Goal: Book appointment/travel/reservation

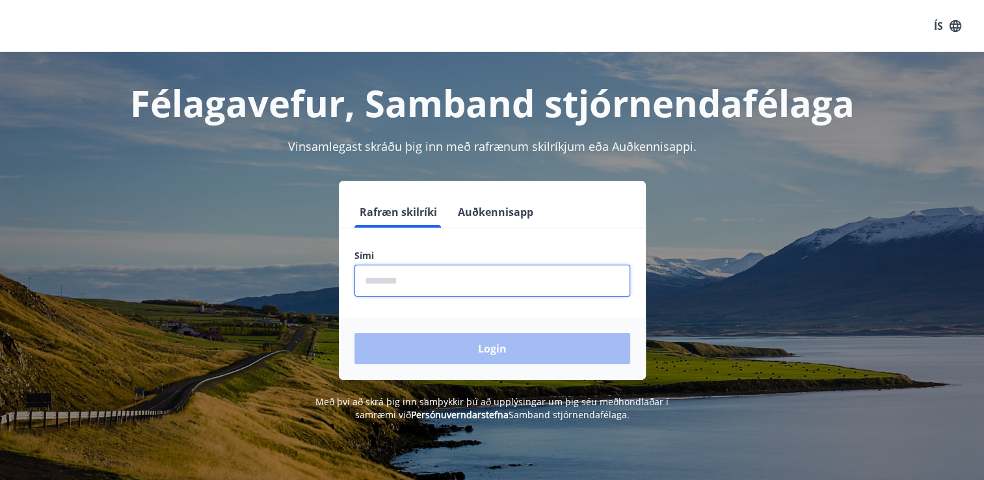
click at [446, 285] on input "phone" at bounding box center [492, 281] width 276 height 32
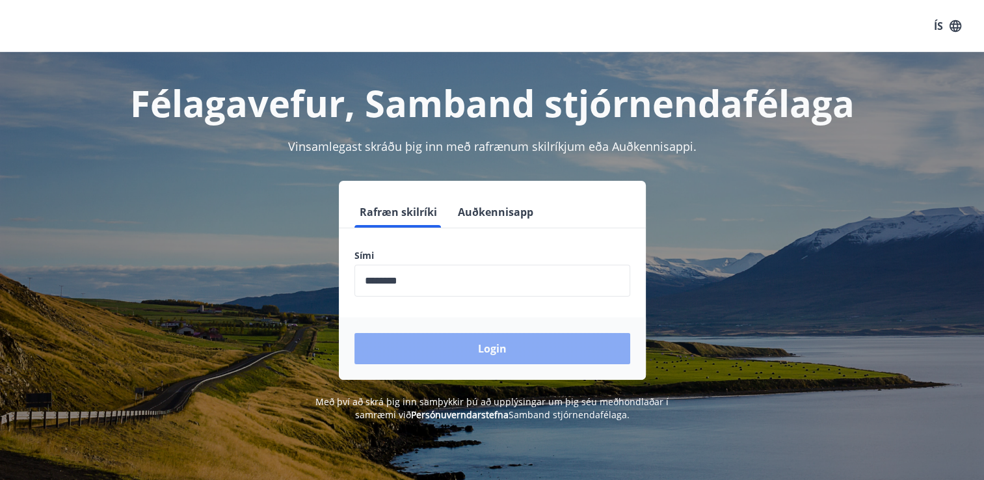
click at [494, 347] on button "Login" at bounding box center [492, 348] width 276 height 31
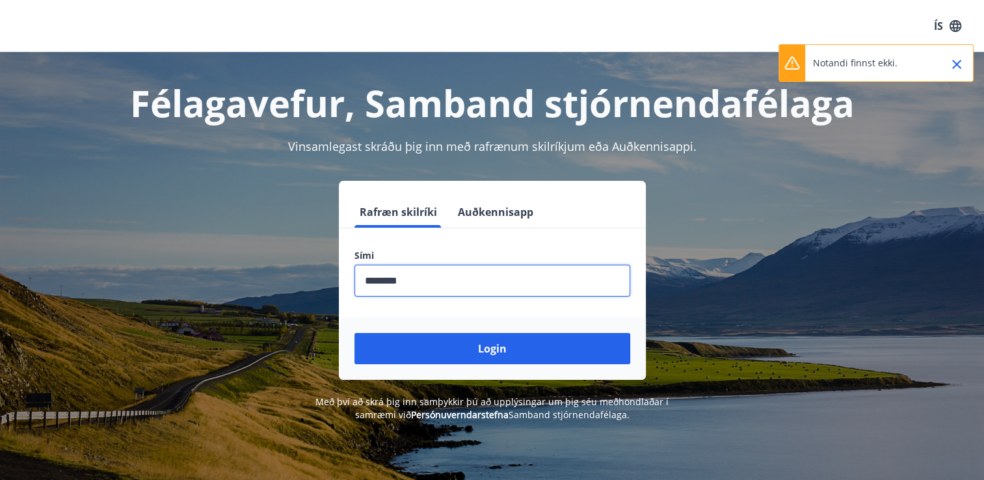
click at [382, 286] on input "phone" at bounding box center [492, 281] width 276 height 32
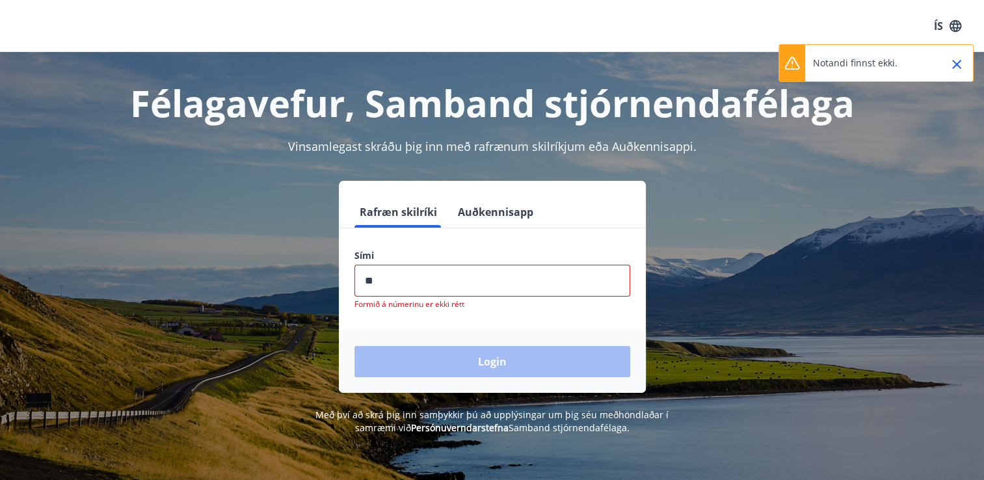
type input "*"
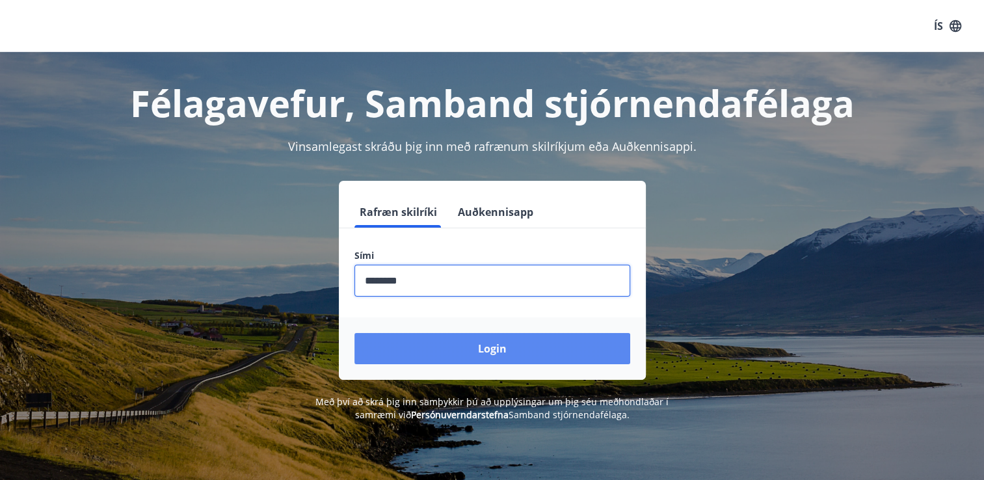
type input "********"
click at [488, 345] on button "Login" at bounding box center [492, 348] width 276 height 31
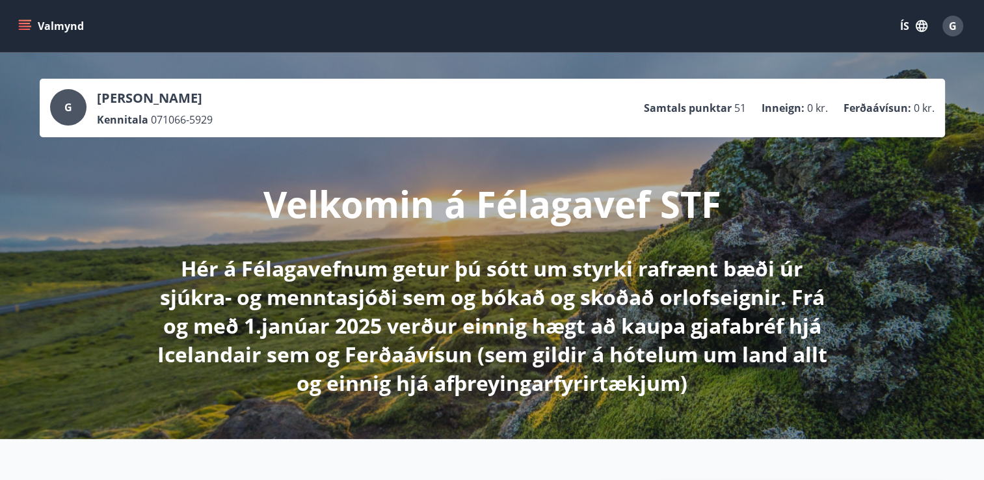
click at [21, 24] on icon "menu" at bounding box center [25, 23] width 12 height 1
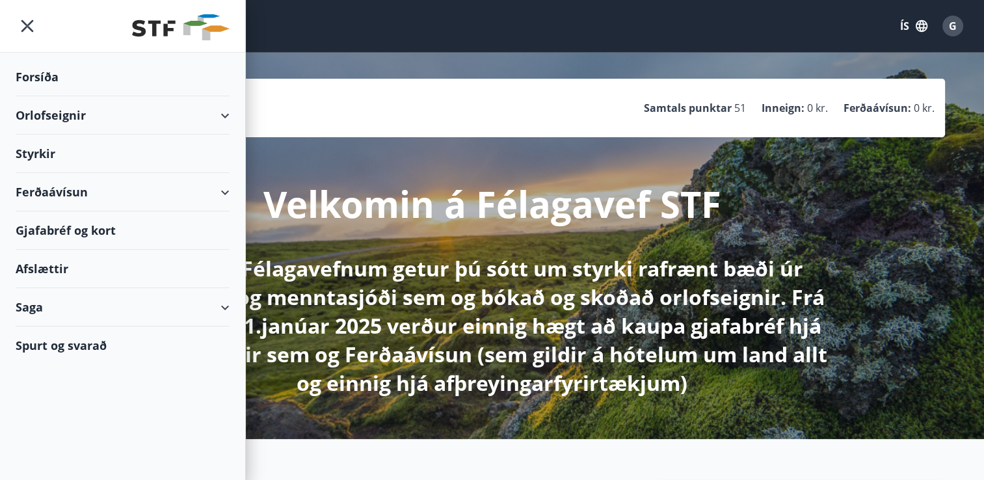
click at [46, 118] on div "Orlofseignir" at bounding box center [123, 115] width 214 height 38
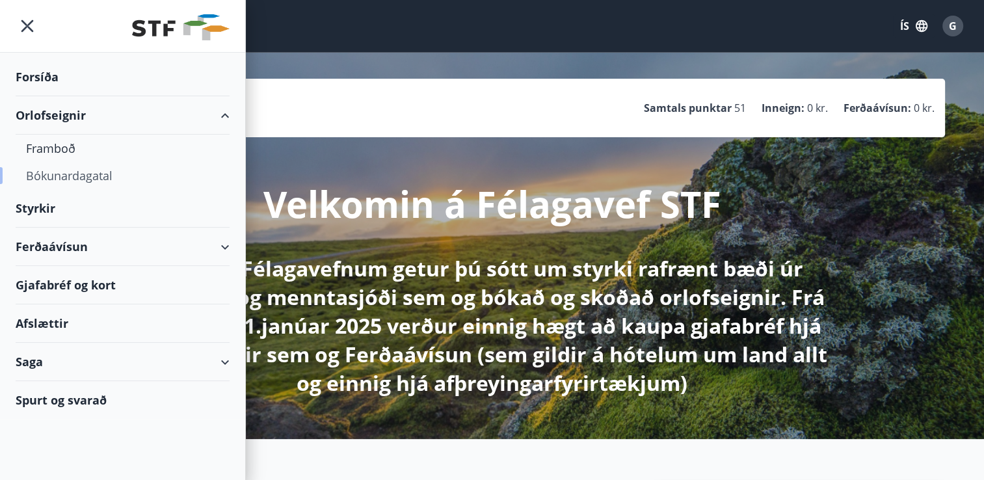
click at [60, 176] on div "Bókunardagatal" at bounding box center [122, 175] width 193 height 27
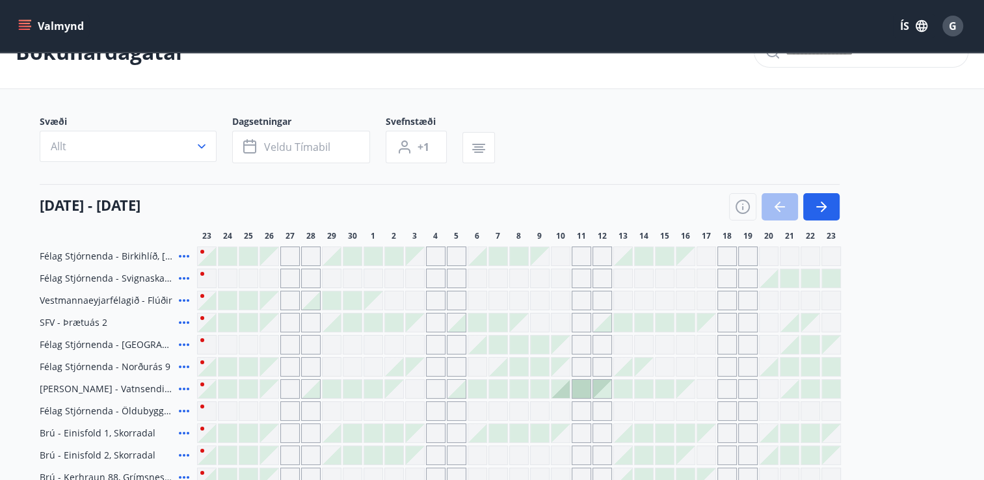
scroll to position [65, 0]
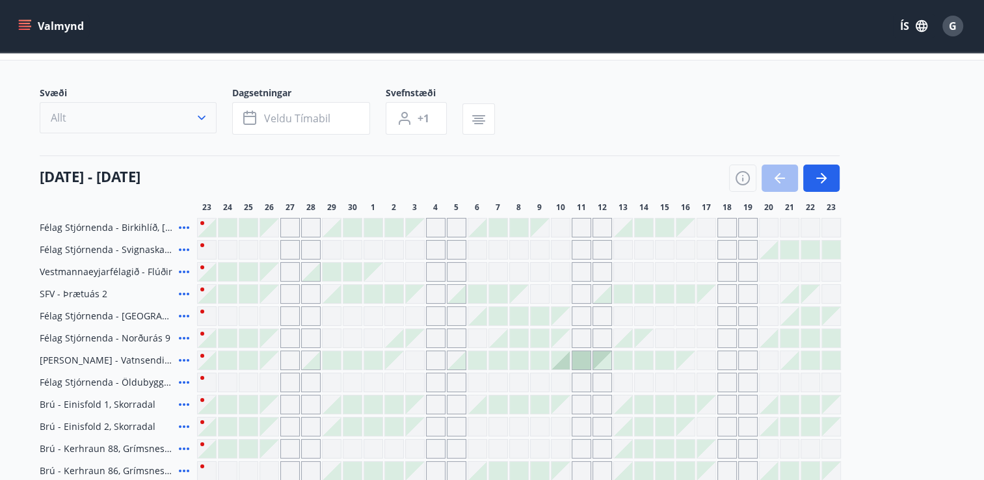
click at [200, 116] on icon "button" at bounding box center [201, 117] width 13 height 13
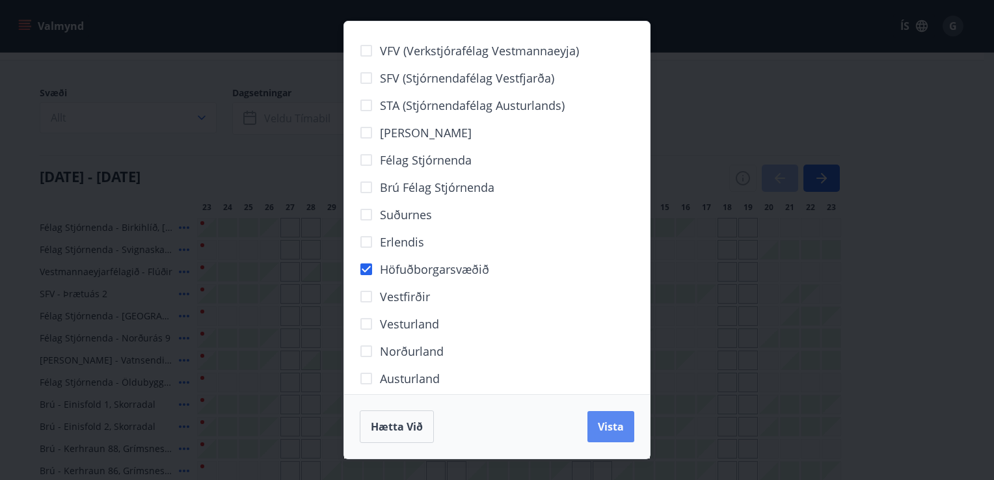
click at [601, 434] on span "Vista" at bounding box center [611, 426] width 26 height 14
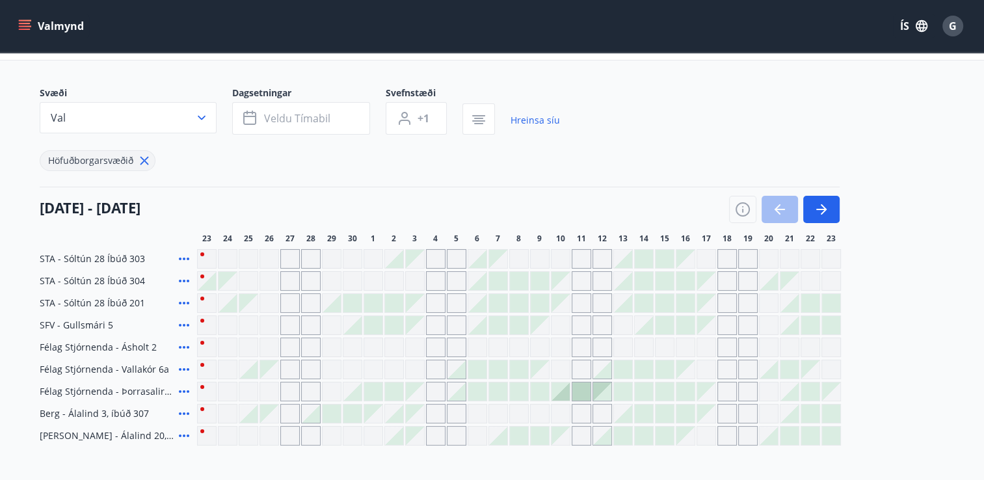
click at [204, 118] on icon "button" at bounding box center [201, 117] width 13 height 13
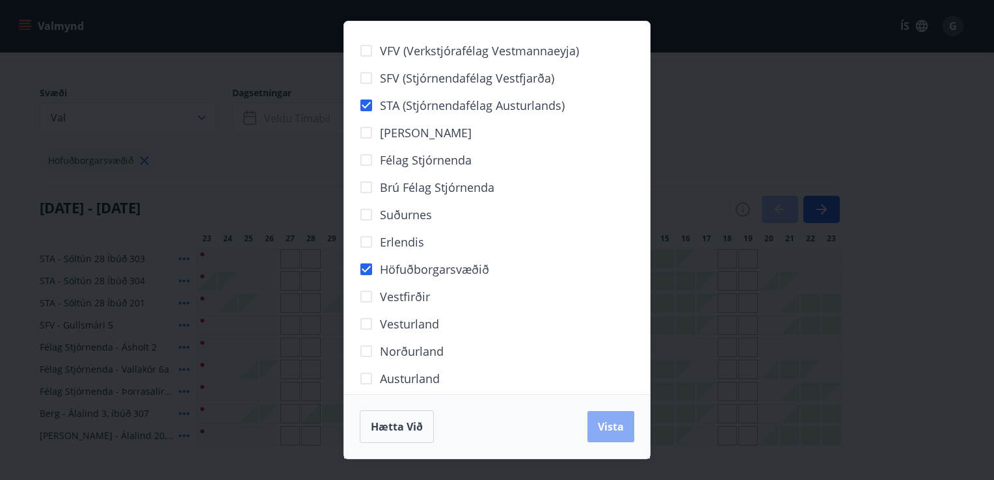
click at [608, 421] on span "Vista" at bounding box center [611, 426] width 26 height 14
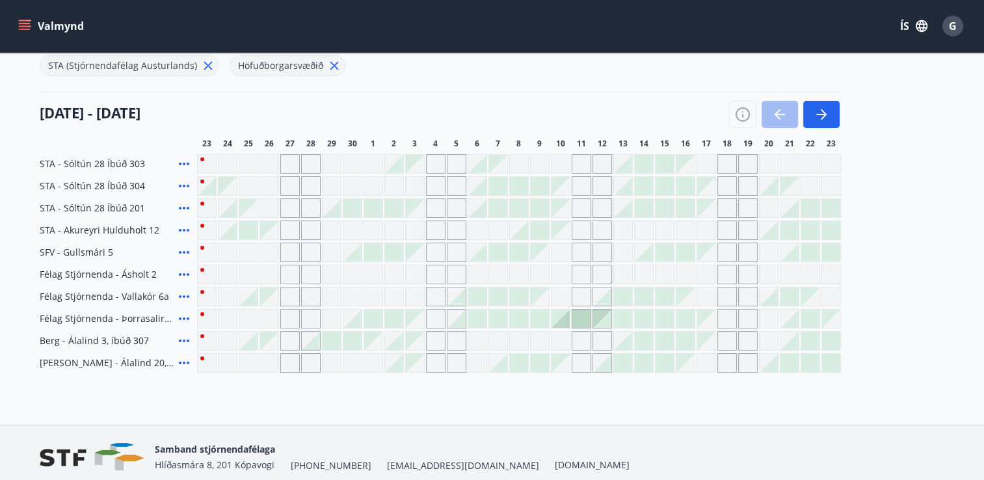
scroll to position [130, 0]
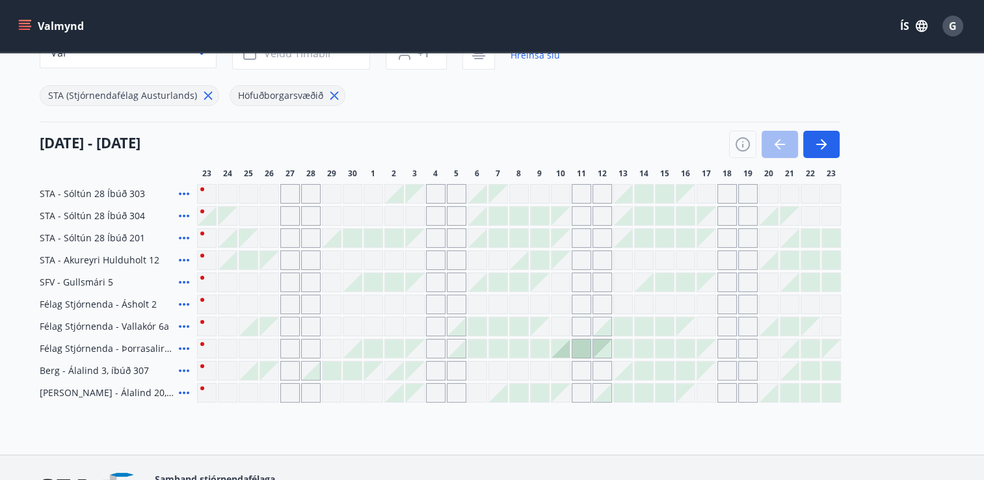
click at [632, 194] on div at bounding box center [623, 194] width 20 height 20
click at [640, 194] on div at bounding box center [644, 194] width 18 height 18
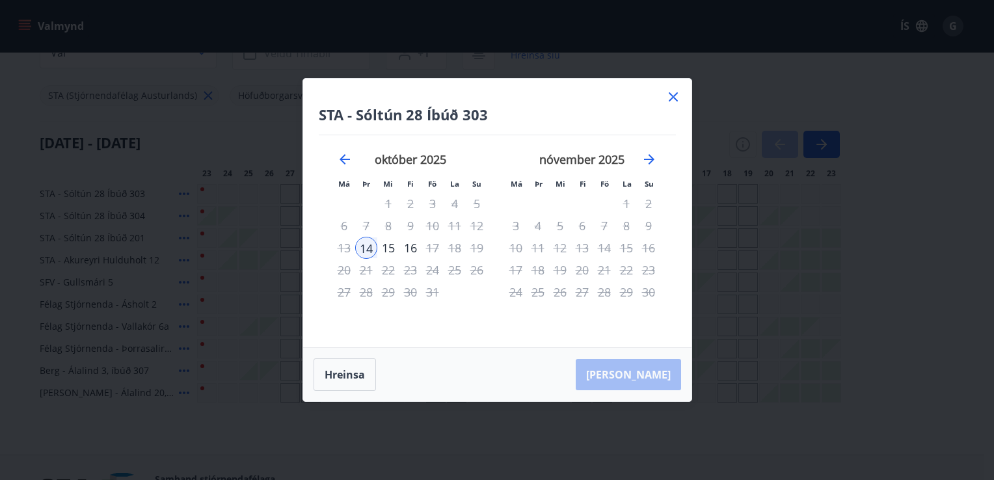
click at [675, 98] on icon at bounding box center [673, 97] width 16 height 16
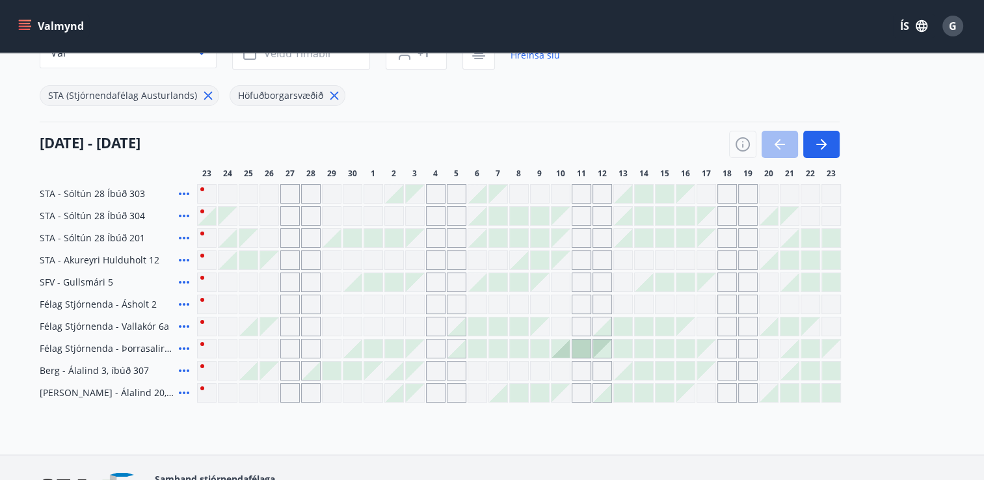
click at [648, 194] on div at bounding box center [644, 194] width 18 height 18
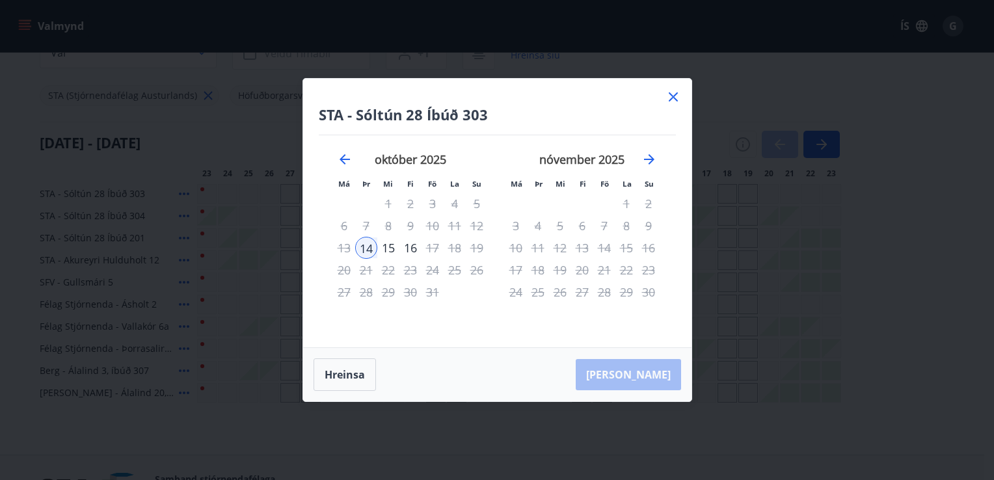
click at [671, 96] on icon at bounding box center [673, 97] width 16 height 16
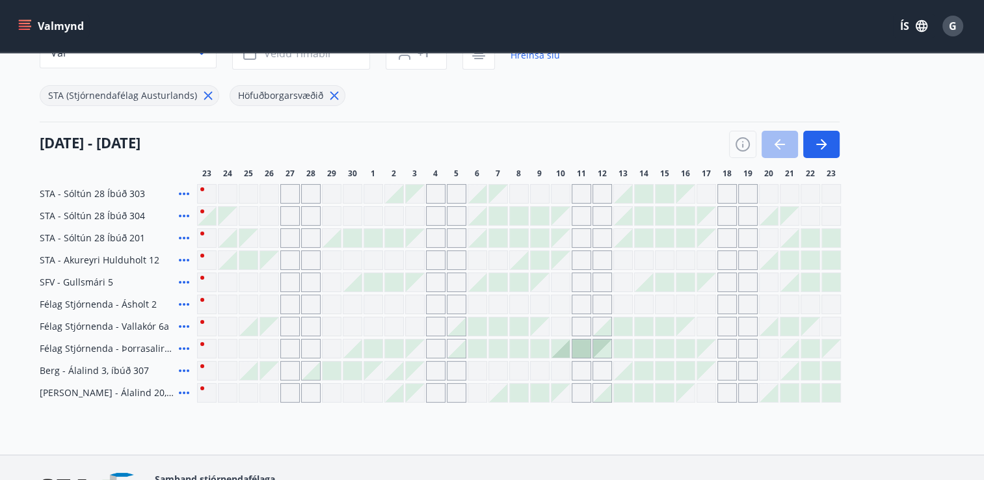
click at [542, 305] on div "Gráir dagar eru ekki bókanlegir" at bounding box center [540, 305] width 20 height 20
click at [336, 259] on div "Gráir dagar eru ekki bókanlegir" at bounding box center [332, 260] width 20 height 20
click at [581, 347] on div at bounding box center [581, 348] width 18 height 18
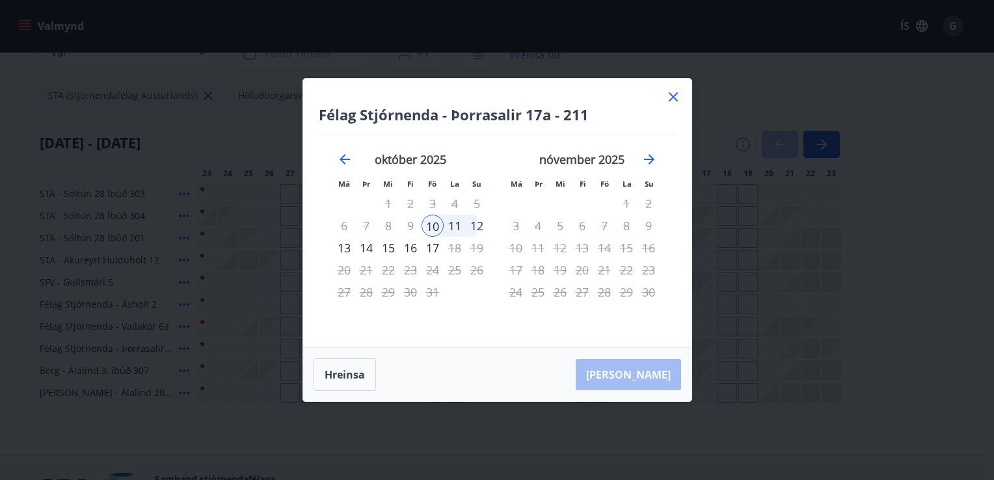
click at [675, 96] on icon at bounding box center [673, 97] width 16 height 16
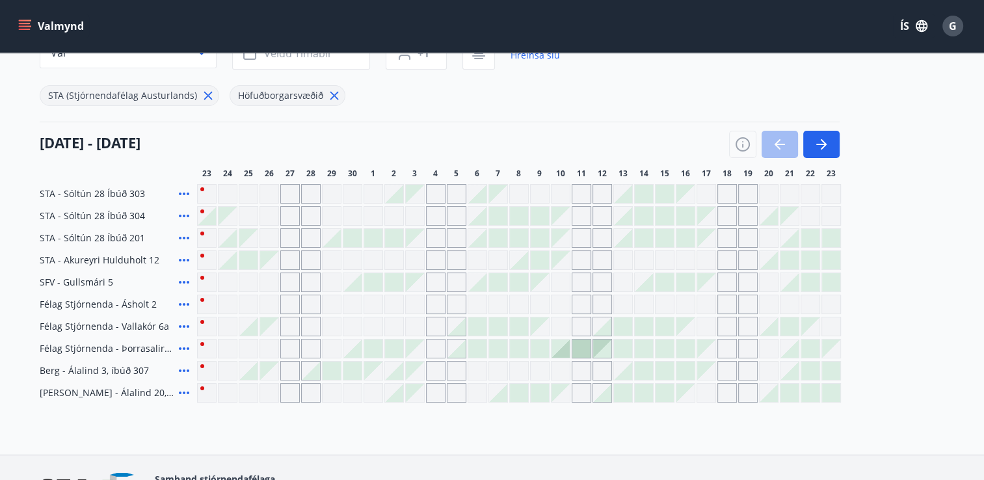
click at [544, 347] on div at bounding box center [540, 348] width 18 height 18
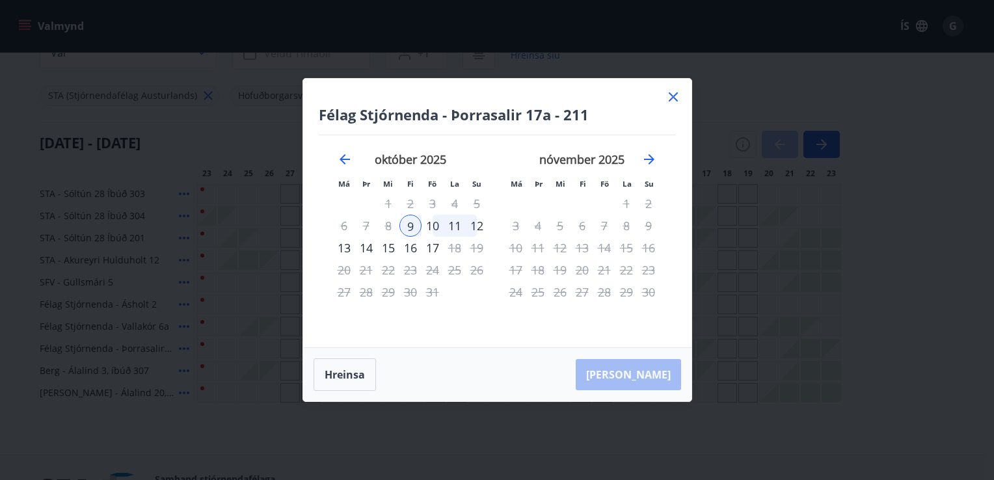
click at [675, 95] on icon at bounding box center [673, 96] width 9 height 9
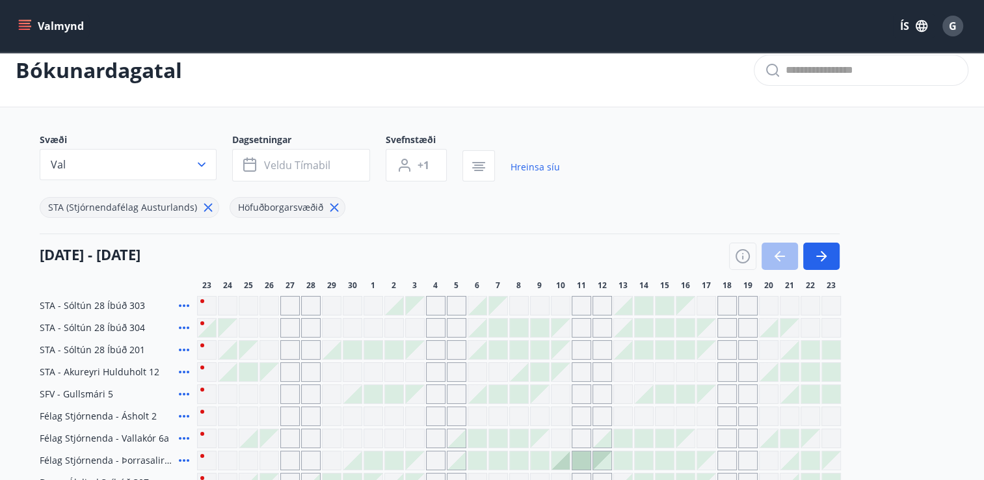
scroll to position [0, 0]
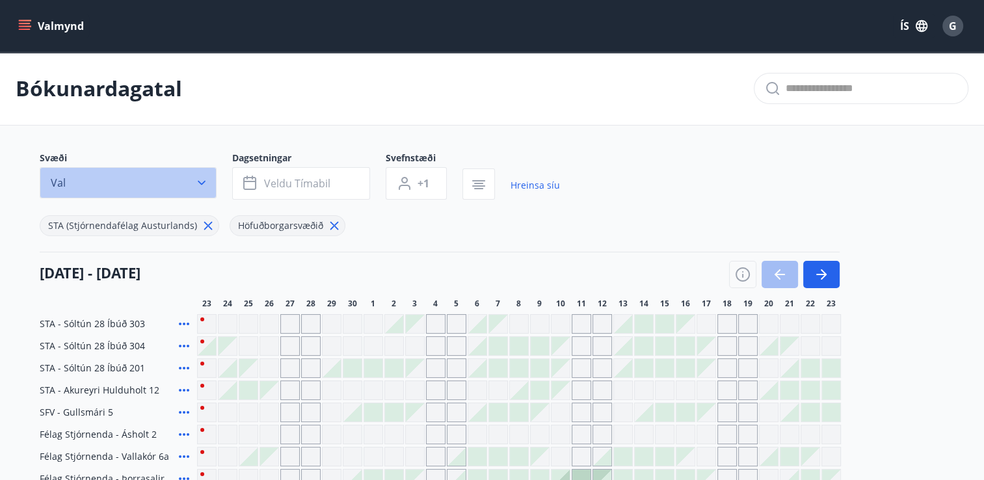
click at [205, 184] on icon "button" at bounding box center [201, 182] width 13 height 13
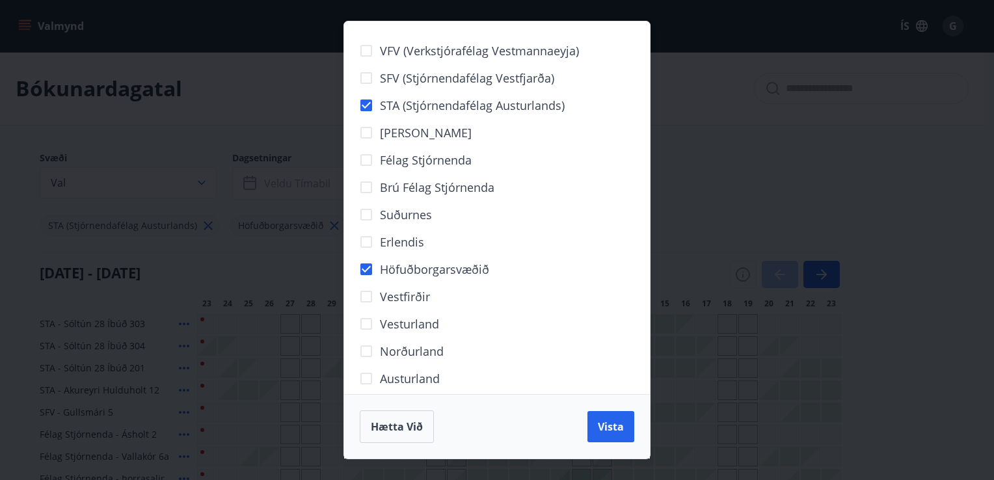
click at [771, 174] on div "VFV (Verkstjórafélag Vestmannaeyja) SFV (Stjórnendafélag Vestfjarða) STA (Stjór…" at bounding box center [497, 240] width 994 height 480
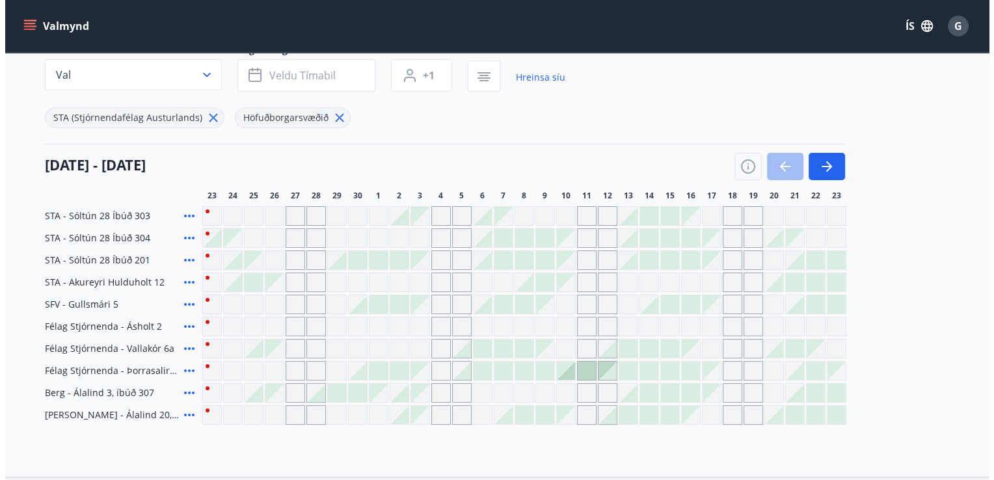
scroll to position [130, 0]
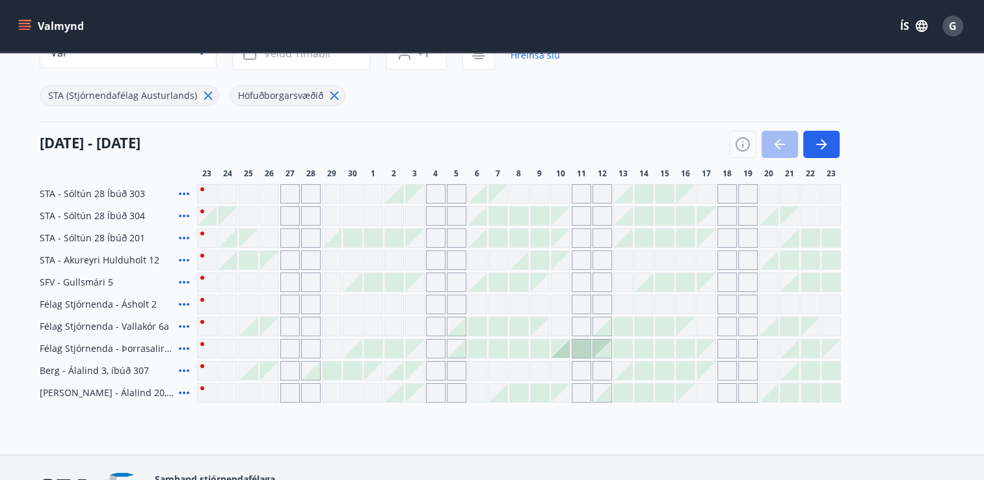
click at [187, 347] on icon at bounding box center [184, 348] width 10 height 3
